Goal: Task Accomplishment & Management: Use online tool/utility

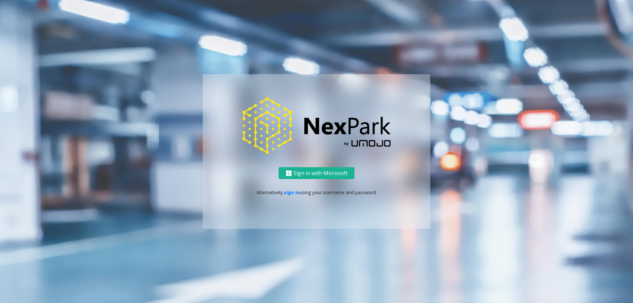
click at [290, 196] on p "Alternatively, sign in using your username and password." at bounding box center [316, 192] width 214 height 7
click at [290, 189] on link "sign in" at bounding box center [292, 192] width 16 height 6
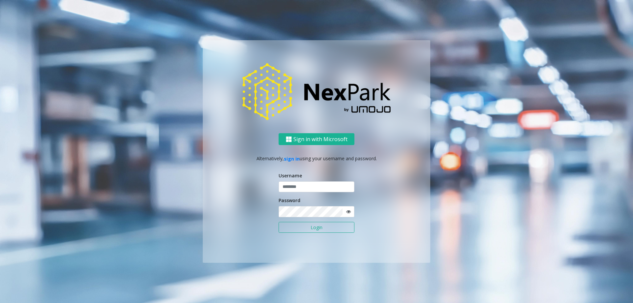
click at [295, 181] on div "Username" at bounding box center [317, 182] width 76 height 20
drag, startPoint x: 289, startPoint y: 182, endPoint x: 281, endPoint y: 184, distance: 8.7
click at [288, 182] on input "text" at bounding box center [317, 186] width 76 height 11
type input "********"
click at [305, 225] on button "Login" at bounding box center [317, 227] width 76 height 11
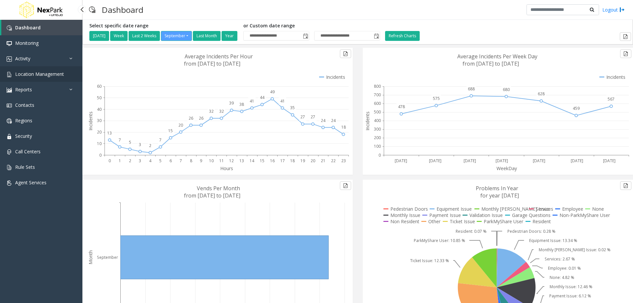
click at [28, 73] on span "Location Management" at bounding box center [39, 74] width 49 height 6
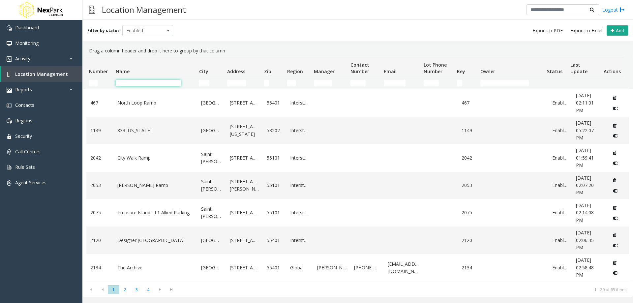
click at [167, 86] on input "Name Filter" at bounding box center [148, 83] width 65 height 7
type input "*****"
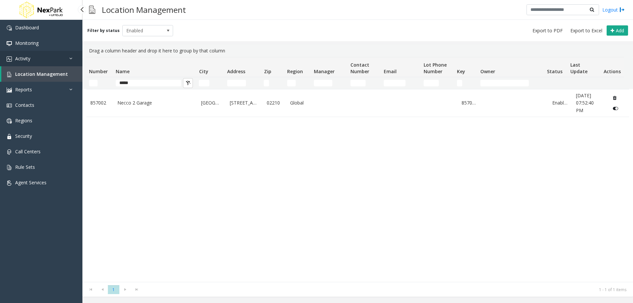
click at [37, 60] on link "Activity" at bounding box center [41, 59] width 82 height 16
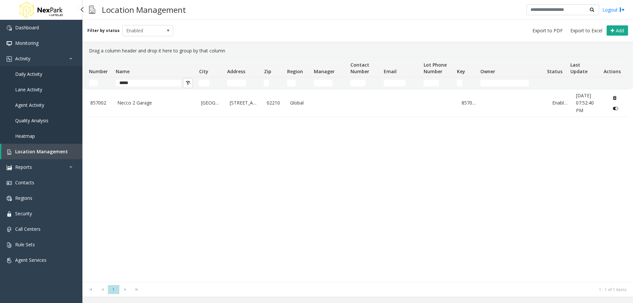
click at [50, 76] on link "Daily Activity" at bounding box center [41, 74] width 82 height 16
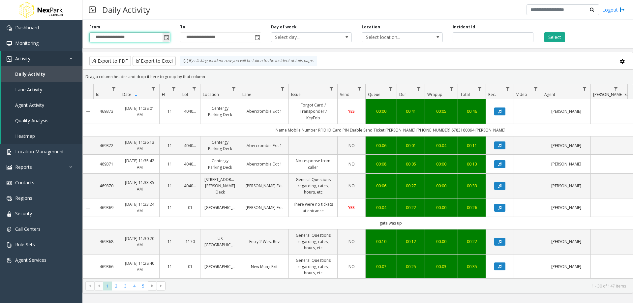
click at [154, 38] on input "**********" at bounding box center [130, 37] width 80 height 9
click at [166, 36] on span "Toggle popup" at bounding box center [166, 37] width 5 height 5
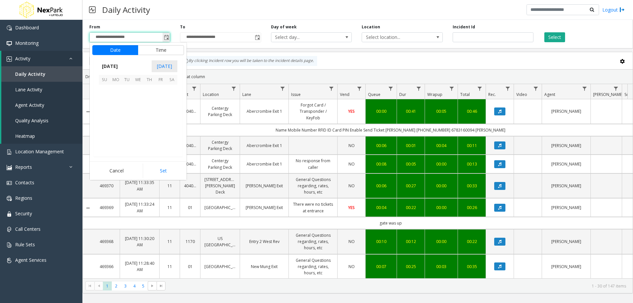
scroll to position [118387, 0]
click at [150, 121] on span "25" at bounding box center [149, 123] width 11 height 11
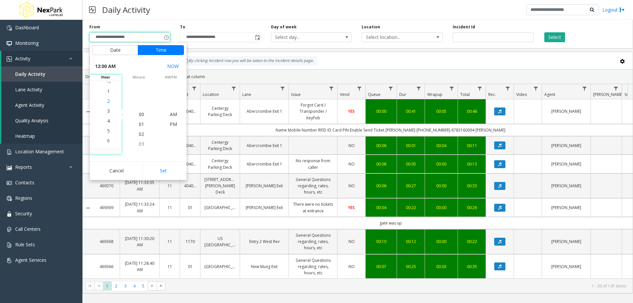
scroll to position [40, 0]
click at [107, 115] on span "4" at bounding box center [108, 114] width 3 height 6
click at [170, 122] on span "PM" at bounding box center [173, 124] width 7 height 6
click at [164, 169] on button "Set" at bounding box center [164, 171] width 42 height 15
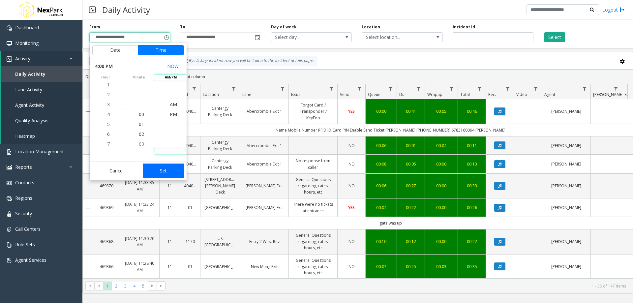
type input "**********"
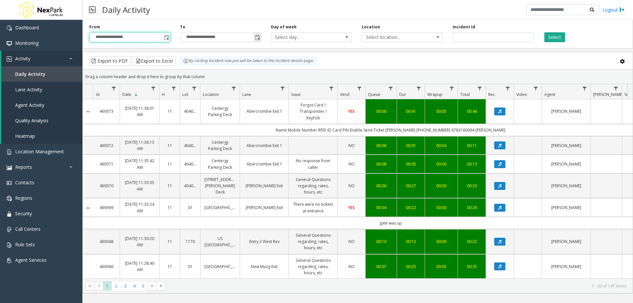
click at [257, 38] on span "Toggle popup" at bounding box center [257, 37] width 5 height 5
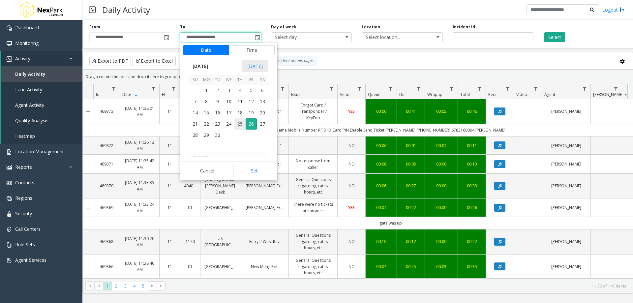
click at [245, 126] on span "25" at bounding box center [240, 123] width 11 height 11
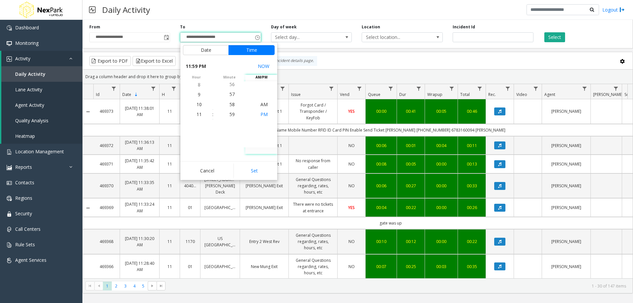
click at [261, 113] on span "PM" at bounding box center [264, 114] width 7 height 6
click at [198, 104] on span "7" at bounding box center [199, 104] width 3 height 6
click at [199, 124] on li "8" at bounding box center [199, 124] width 23 height 10
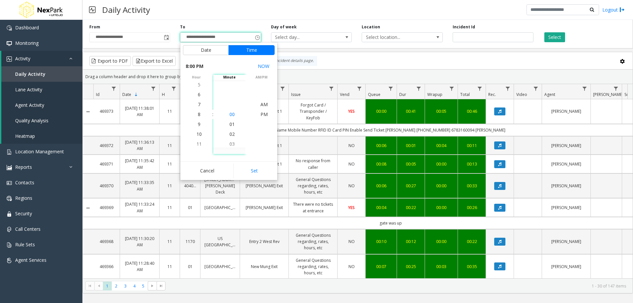
click at [230, 112] on span "00" at bounding box center [232, 114] width 5 height 6
click at [255, 170] on button "Set" at bounding box center [255, 171] width 42 height 15
type input "**********"
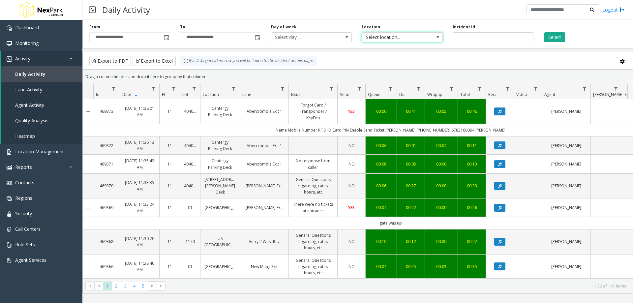
click at [420, 39] on span "Select location..." at bounding box center [394, 37] width 64 height 9
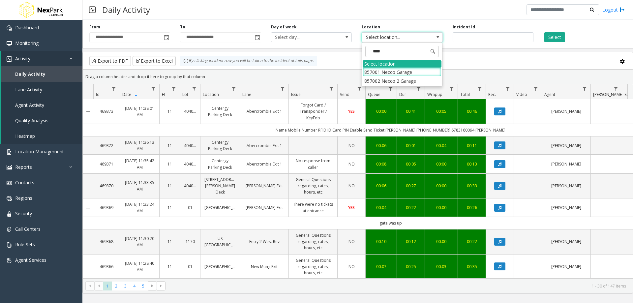
type input "*****"
click at [401, 81] on li "857002 Necco 2 Garage" at bounding box center [402, 81] width 79 height 9
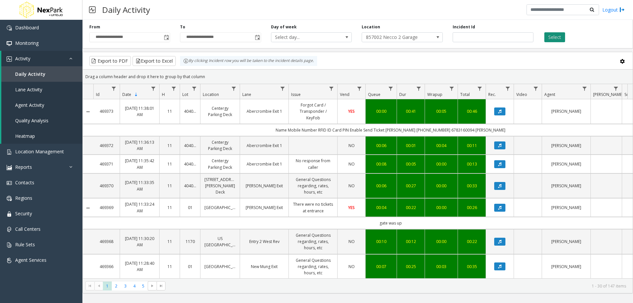
click at [548, 37] on button "Select" at bounding box center [555, 37] width 21 height 10
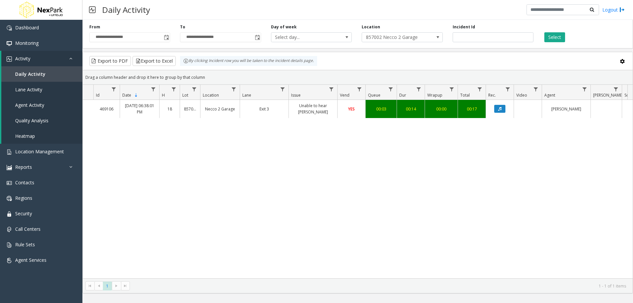
click at [424, 183] on div "469106 [DATE] 06:38:01 PM 18 857002 Necco 2 Garage Exit 3 Unable to hear [PERSO…" at bounding box center [358, 189] width 550 height 178
click at [500, 109] on icon "Data table" at bounding box center [499, 109] width 3 height 4
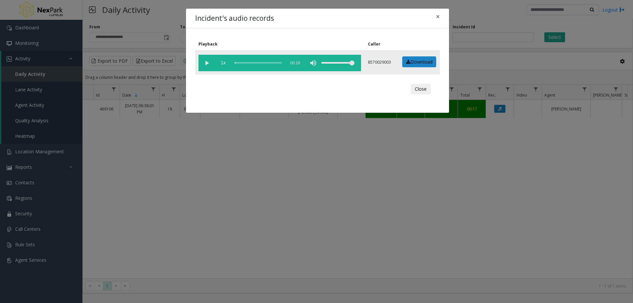
click at [208, 63] on vg-play-pause at bounding box center [207, 63] width 16 height 16
click at [269, 96] on div "Close" at bounding box center [318, 89] width 236 height 20
click at [419, 65] on link "Download" at bounding box center [419, 61] width 34 height 11
click at [422, 86] on button "Close" at bounding box center [421, 89] width 20 height 11
